Goal: Task Accomplishment & Management: Manage account settings

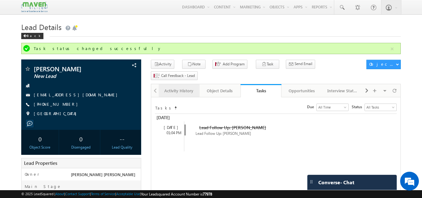
click at [182, 87] on div "Activity History" at bounding box center [179, 91] width 30 height 8
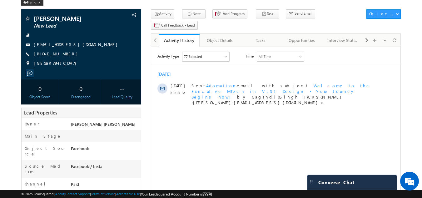
scroll to position [33, 0]
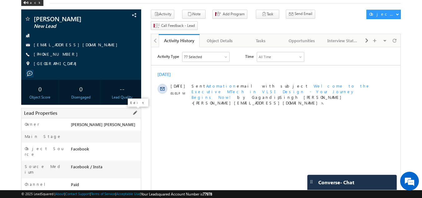
click at [134, 113] on span at bounding box center [135, 112] width 7 height 7
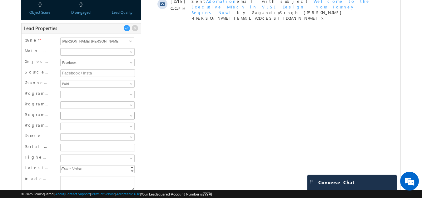
scroll to position [118, 0]
click at [107, 92] on span at bounding box center [97, 95] width 72 height 6
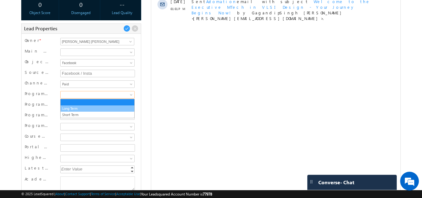
click at [95, 107] on link "Long Term" at bounding box center [98, 109] width 74 height 6
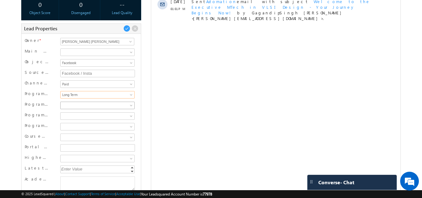
click at [95, 107] on span at bounding box center [97, 106] width 72 height 6
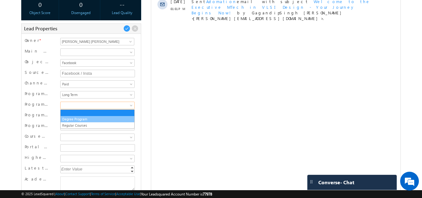
click at [93, 119] on link "Degree Program" at bounding box center [98, 119] width 74 height 6
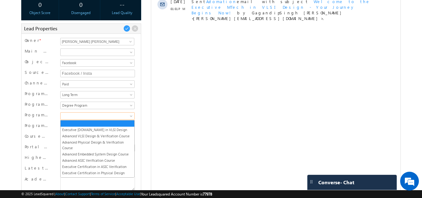
click at [93, 119] on link at bounding box center [97, 116] width 74 height 8
click at [93, 130] on link "Executive [DOMAIN_NAME] in VLSI Design" at bounding box center [98, 130] width 74 height 6
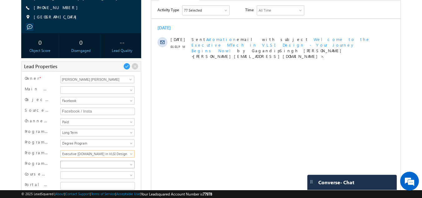
scroll to position [0, 0]
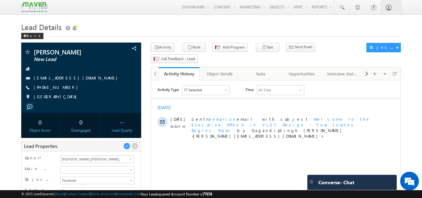
click at [125, 143] on div "Lead Properties" at bounding box center [81, 146] width 120 height 10
click at [126, 145] on span at bounding box center [126, 146] width 7 height 7
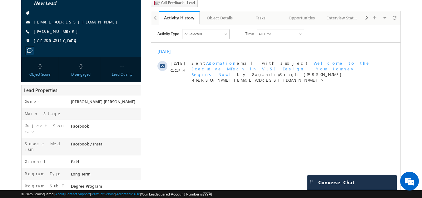
drag, startPoint x: 126, startPoint y: 145, endPoint x: 147, endPoint y: 164, distance: 28.5
click at [147, 164] on div "Anirudha pandey New Lead India" at bounding box center [211, 198] width 380 height 423
click at [90, 13] on div at bounding box center [81, 13] width 114 height 6
click at [267, 14] on div "Tasks" at bounding box center [261, 18] width 30 height 8
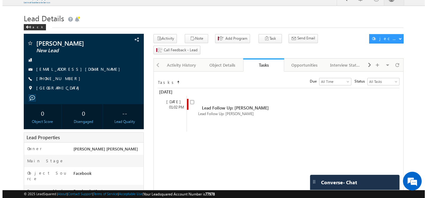
scroll to position [8, 0]
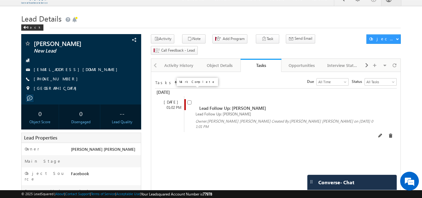
click at [190, 100] on input "checkbox" at bounding box center [190, 102] width 4 height 4
checkbox input "false"
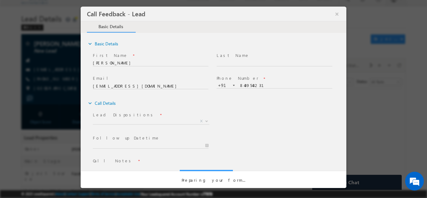
scroll to position [0, 0]
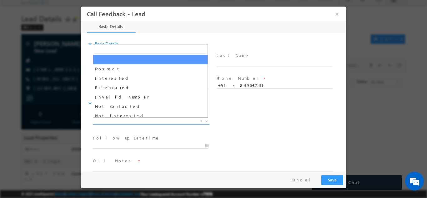
click at [145, 120] on span "X" at bounding box center [151, 121] width 117 height 6
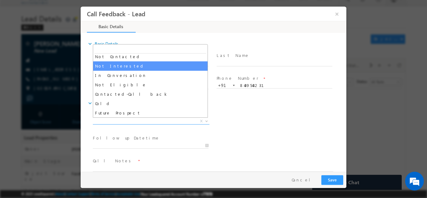
scroll to position [59, 0]
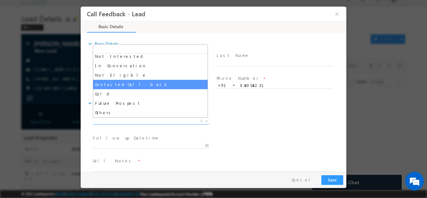
select select "Contacted-Call back"
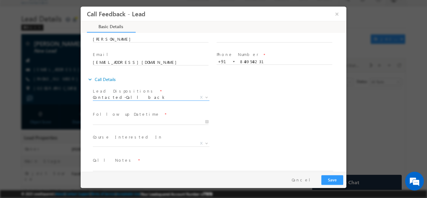
scroll to position [24, 0]
click at [136, 142] on span "X" at bounding box center [151, 143] width 117 height 6
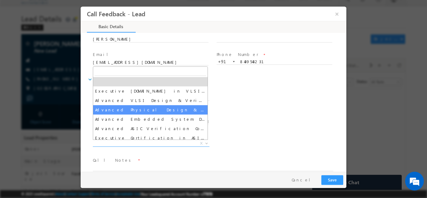
click at [257, 111] on div "Follow up Datetime * Program Type * Long Term Short Term X" at bounding box center [219, 120] width 255 height 23
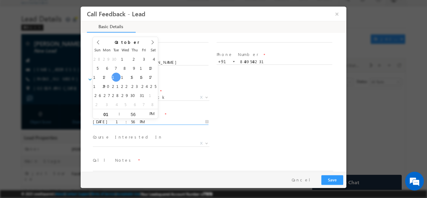
click at [153, 118] on input "14/10/2025 1:56 PM" at bounding box center [151, 121] width 116 height 6
type input "14/10/2025 2:56 PM"
type input "02"
click at [116, 109] on span at bounding box center [116, 111] width 4 height 5
type input "14/10/2025 3:56 PM"
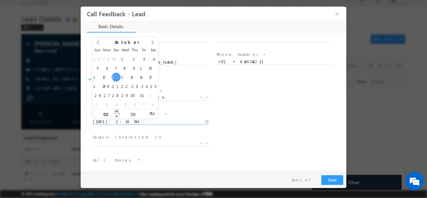
type input "03"
click at [116, 109] on span at bounding box center [116, 111] width 4 height 5
type input "14/10/2025 4:56 PM"
type input "04"
click at [116, 109] on span at bounding box center [116, 111] width 4 height 5
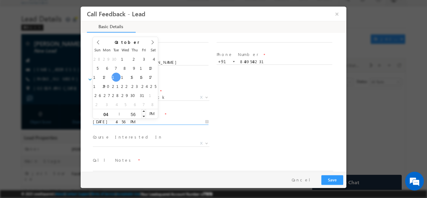
click at [135, 115] on input "56" at bounding box center [133, 114] width 26 height 4
type input "30"
type input "14/10/2025 5:30 PM"
type input "05"
click at [116, 110] on span at bounding box center [116, 111] width 4 height 5
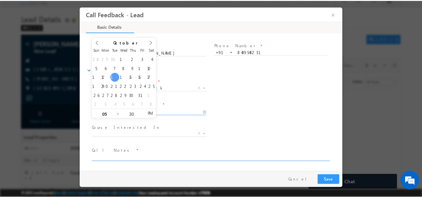
scroll to position [33, 0]
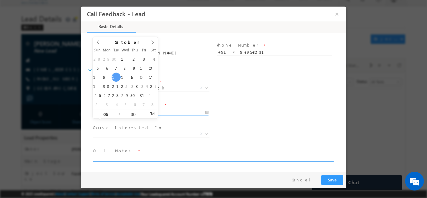
click at [125, 155] on textarea at bounding box center [213, 157] width 240 height 7
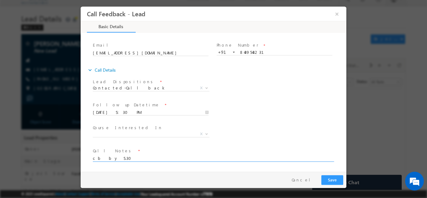
type textarea "cb by 5.30"
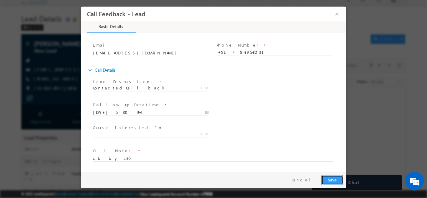
click at [338, 181] on button "Save" at bounding box center [332, 180] width 22 height 10
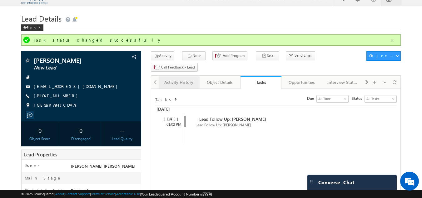
click at [176, 78] on div "Activity History" at bounding box center [179, 82] width 30 height 8
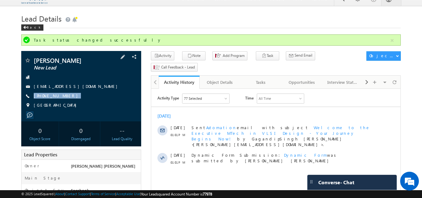
drag, startPoint x: 75, startPoint y: 98, endPoint x: 69, endPoint y: 106, distance: 9.1
click at [69, 106] on div "Anirudha pandey New Lead ani9807158232@gmail.com +91-8439543231" at bounding box center [81, 84] width 114 height 54
copy div "+91-8439543231"
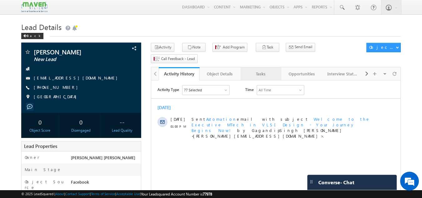
click at [257, 70] on div "Tasks" at bounding box center [261, 74] width 30 height 8
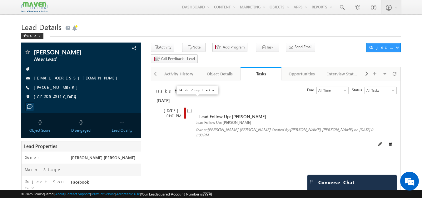
click at [189, 109] on input "checkbox" at bounding box center [190, 111] width 4 height 4
checkbox input "false"
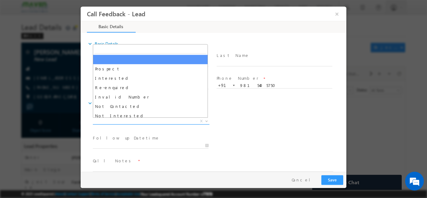
click at [158, 121] on span "X" at bounding box center [151, 121] width 117 height 6
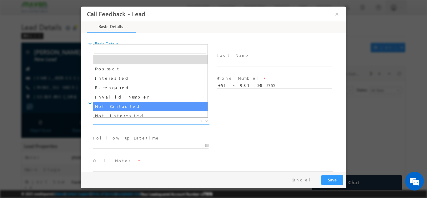
select select "Not Contacted"
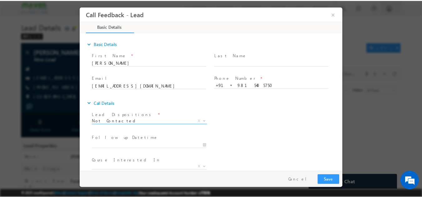
scroll to position [33, 0]
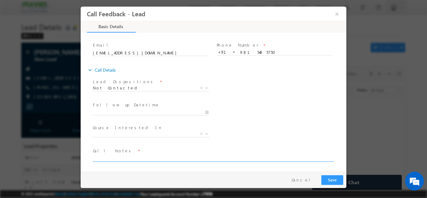
click at [124, 158] on textarea at bounding box center [213, 157] width 240 height 7
type textarea "dnp"
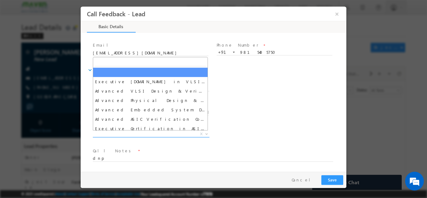
click at [126, 133] on span "X" at bounding box center [151, 134] width 117 height 6
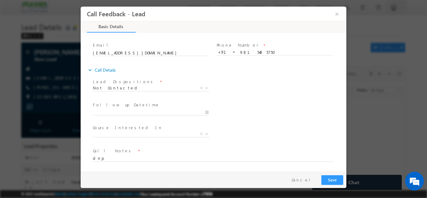
click at [243, 119] on div "Follow up Datetime * Program Type * Long Term Short Term X" at bounding box center [219, 111] width 255 height 23
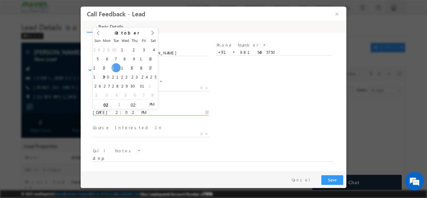
click at [156, 112] on input "14/10/2025 2:02 PM" at bounding box center [151, 112] width 116 height 6
type input "15/10/2025 2:02 PM"
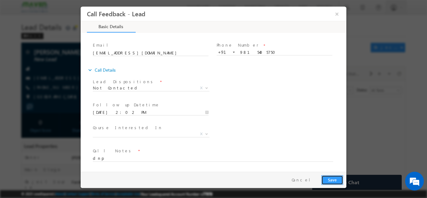
click at [334, 179] on button "Save" at bounding box center [332, 180] width 22 height 10
